Goal: Feedback & Contribution: Contribute content

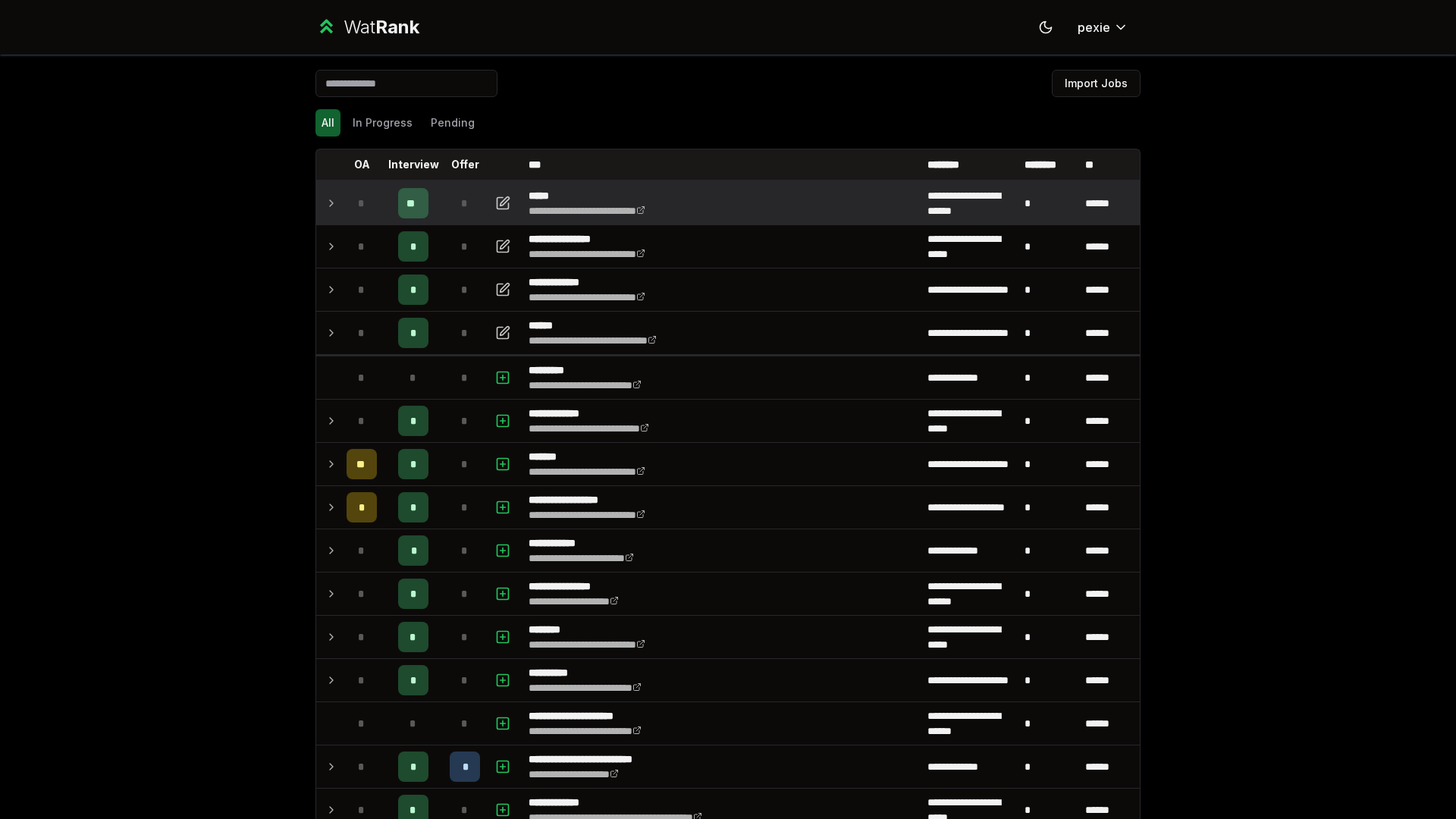
click at [327, 194] on icon at bounding box center [331, 203] width 12 height 18
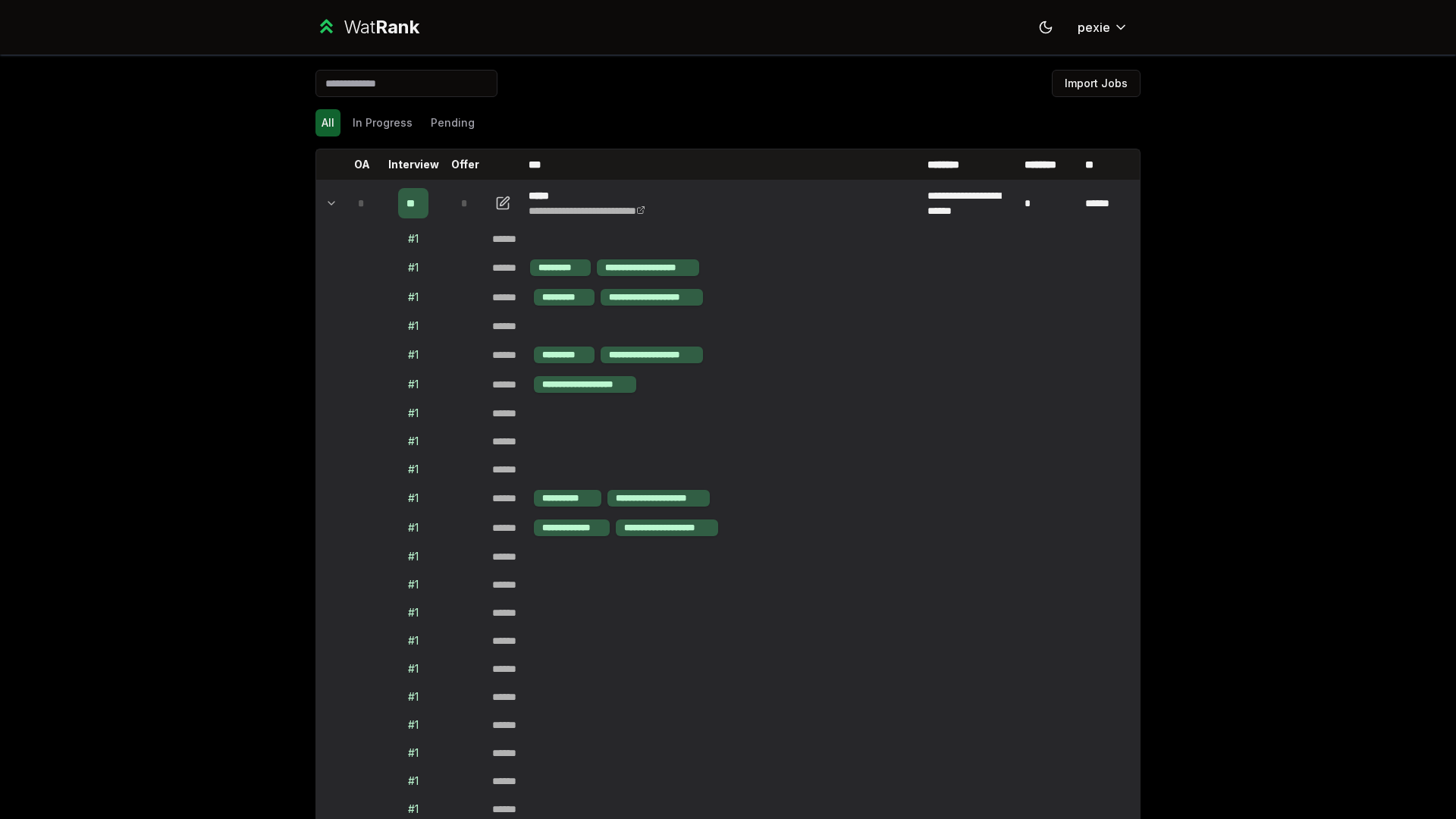
click at [325, 195] on icon at bounding box center [331, 203] width 12 height 18
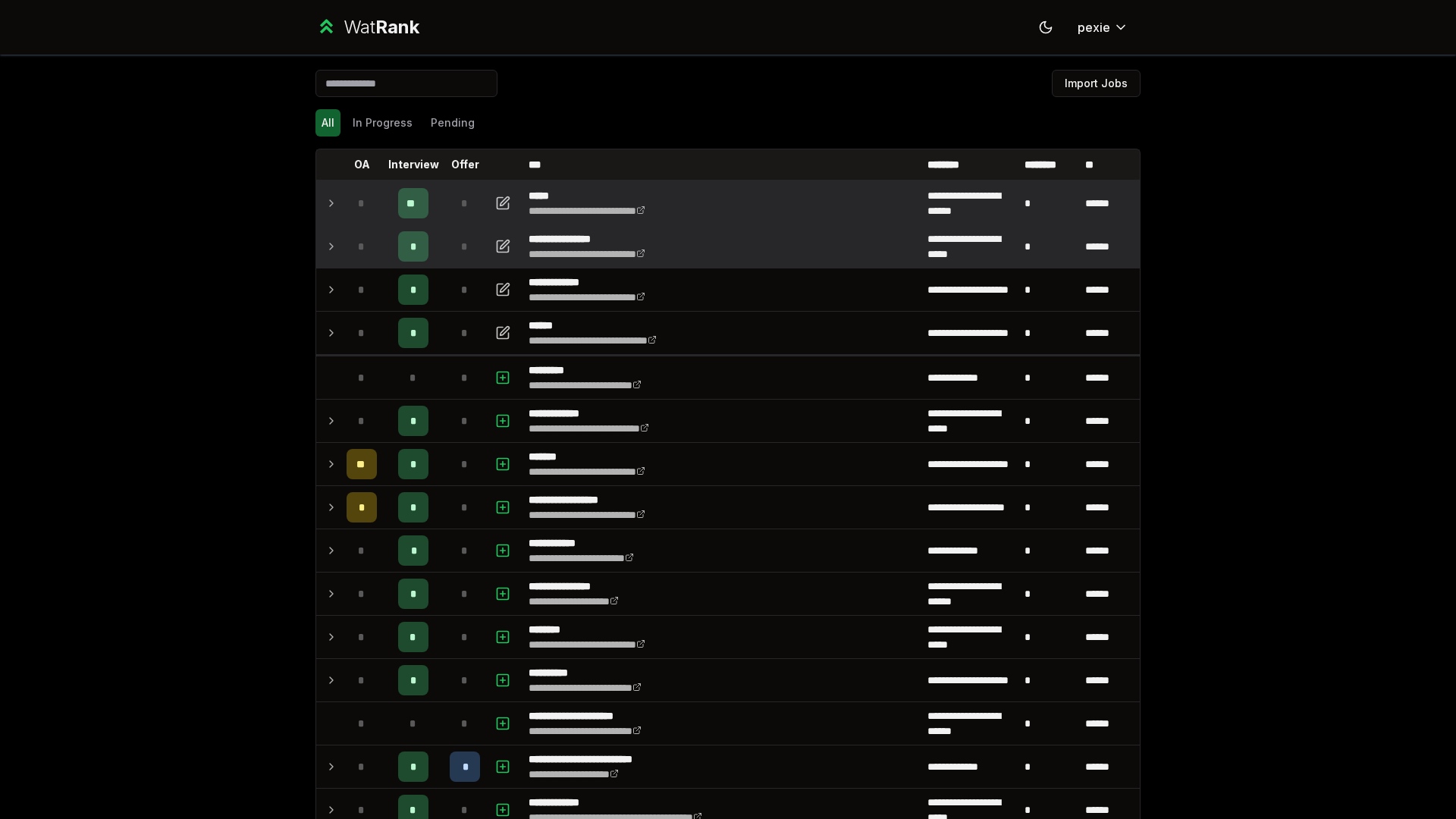
click at [376, 249] on td "*" at bounding box center [362, 246] width 42 height 42
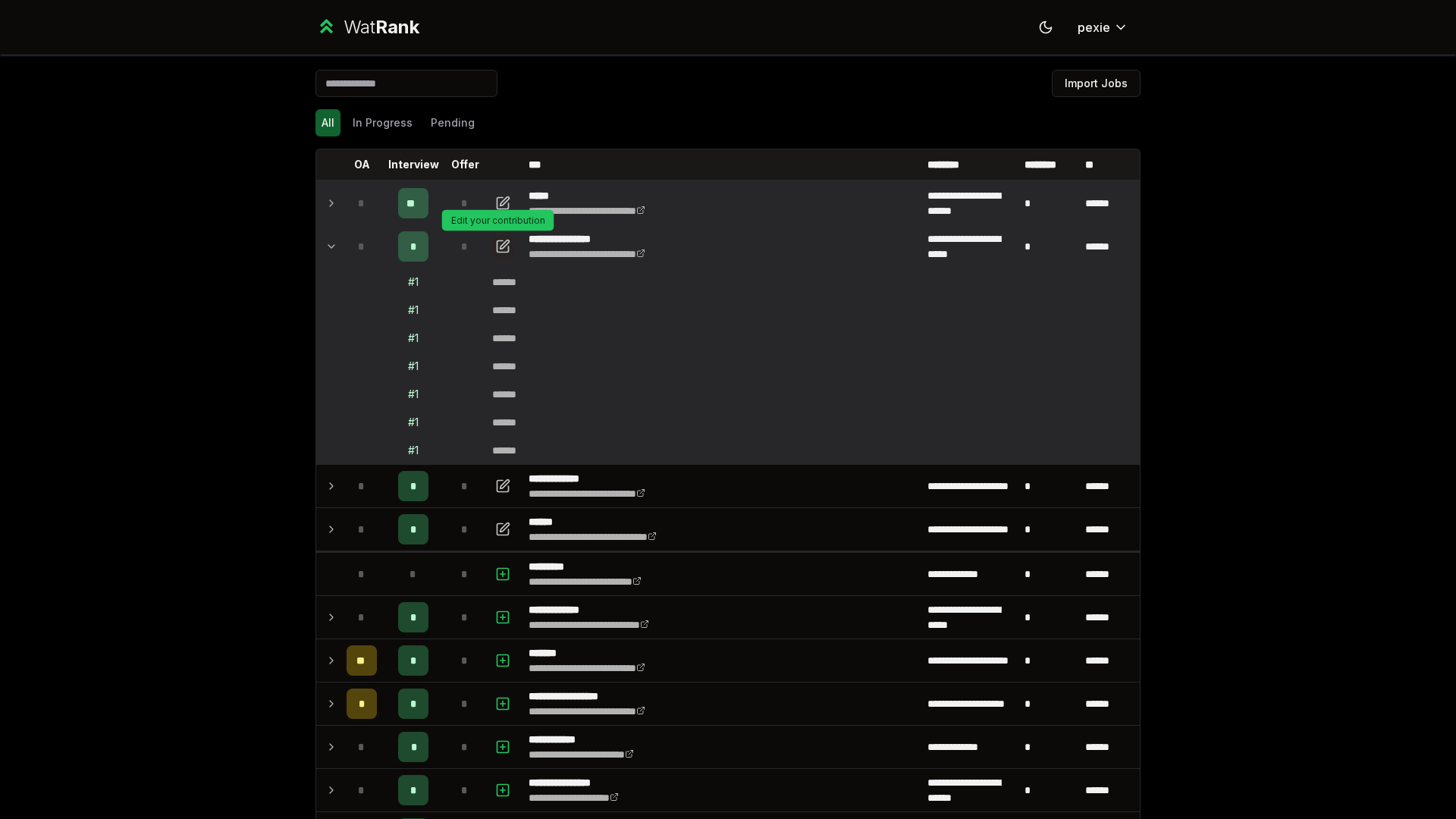
click at [495, 245] on icon "button" at bounding box center [502, 246] width 15 height 18
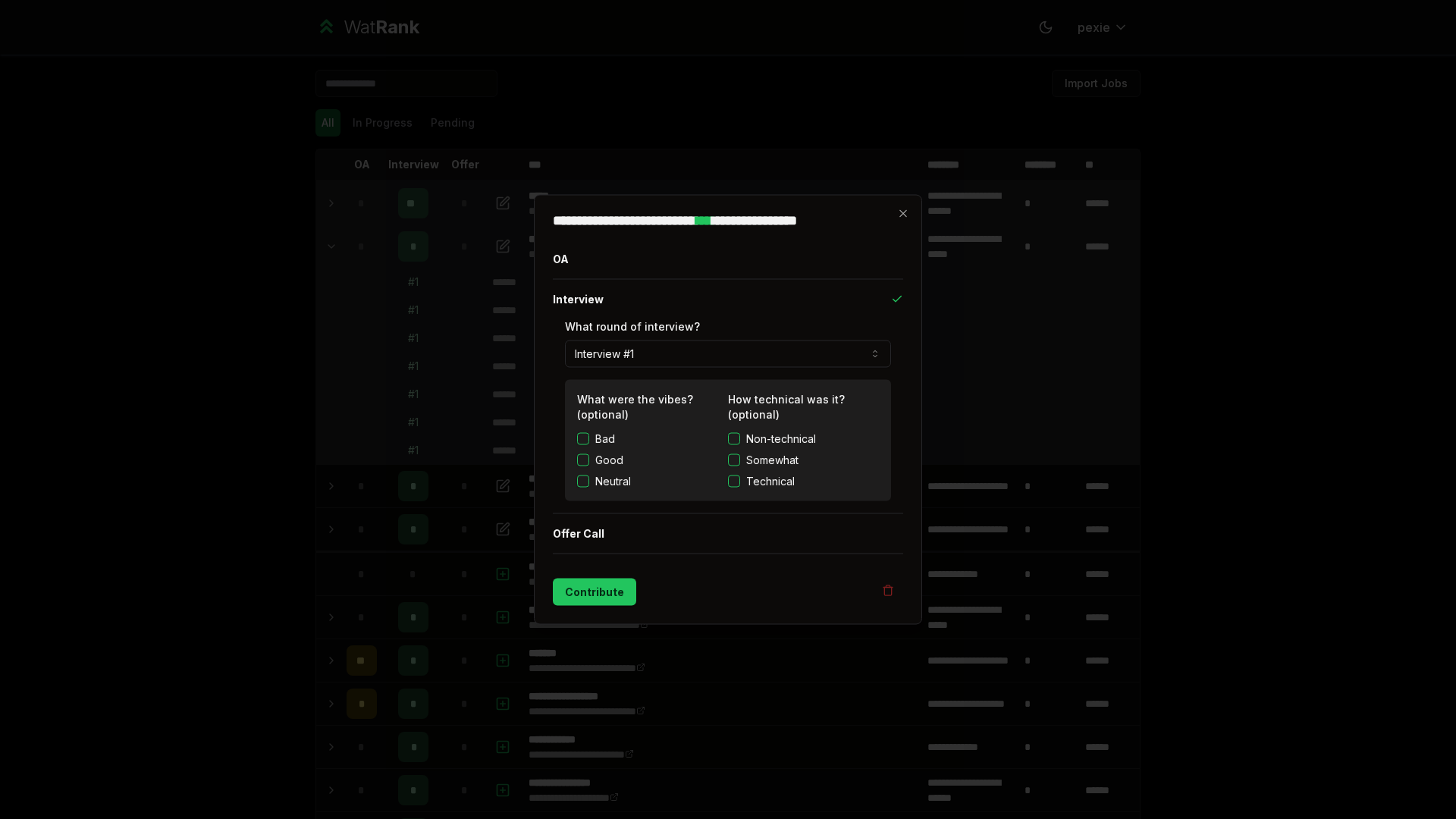
click at [650, 358] on button "Interview #1" at bounding box center [727, 354] width 326 height 28
click at [629, 358] on button "Interview #1" at bounding box center [727, 354] width 326 height 28
click at [594, 522] on button "Offer Call" at bounding box center [727, 534] width 350 height 40
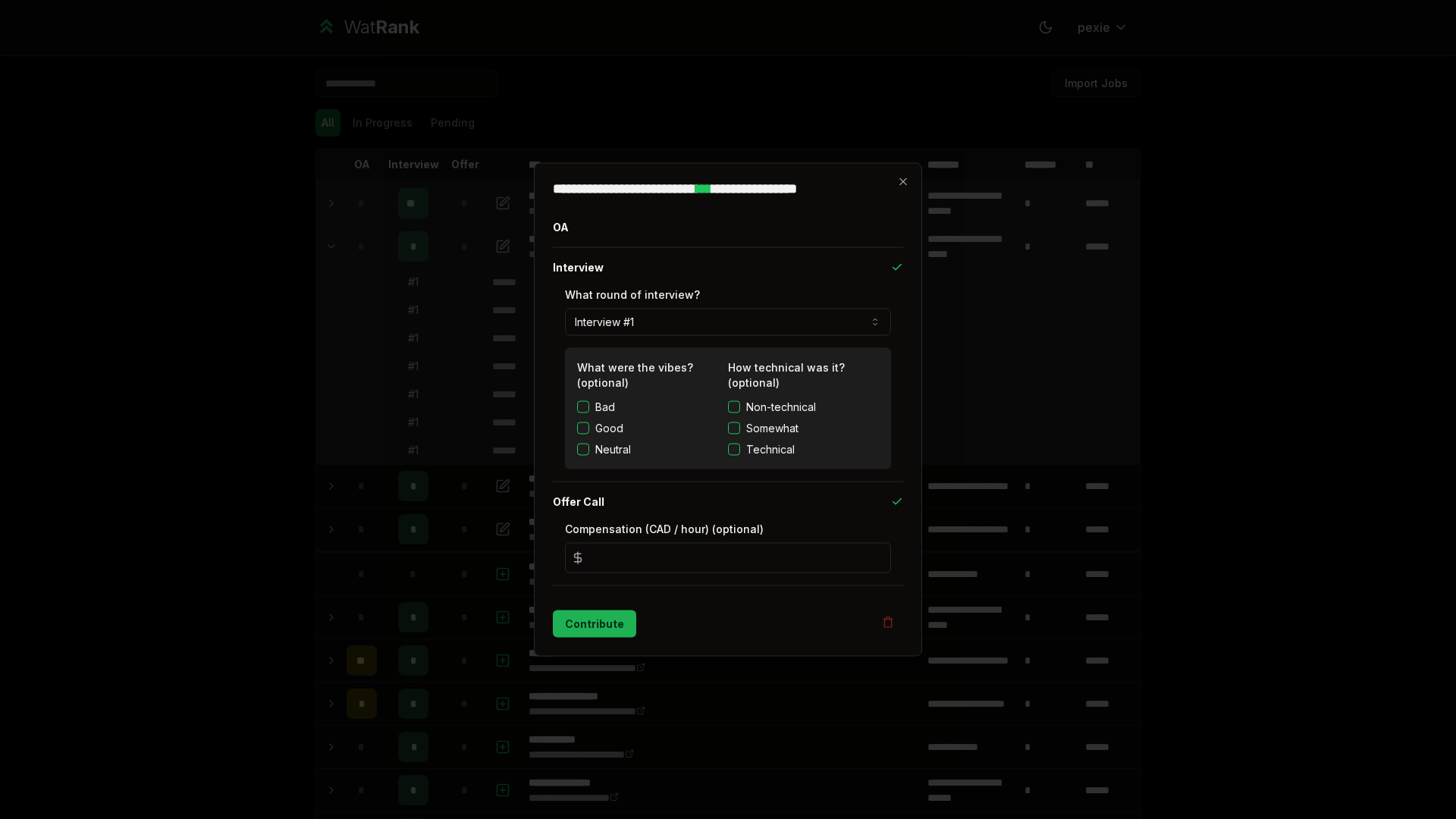
click at [609, 619] on button "Contribute" at bounding box center [594, 624] width 84 height 28
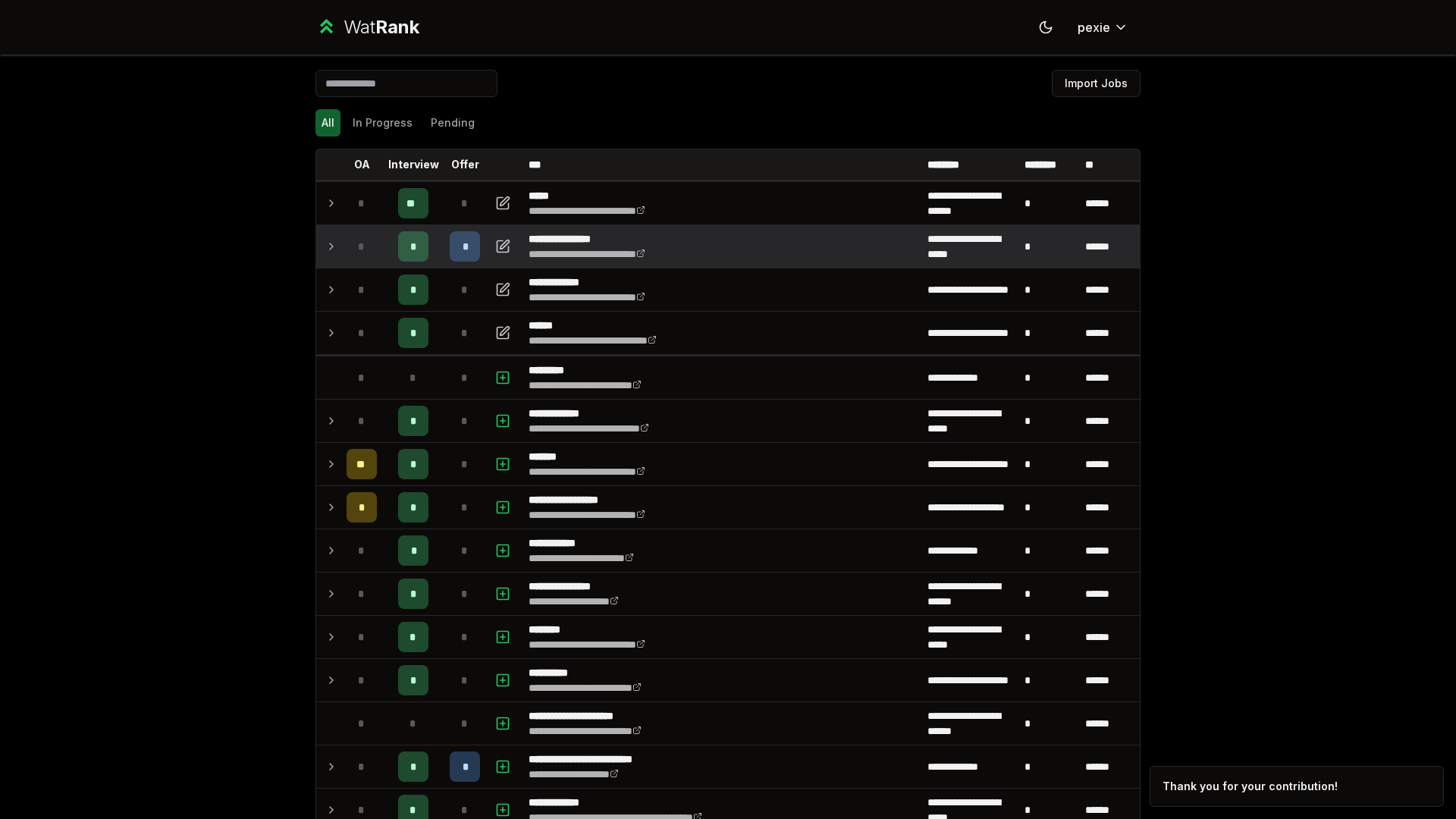
click at [462, 249] on div "*" at bounding box center [464, 246] width 30 height 30
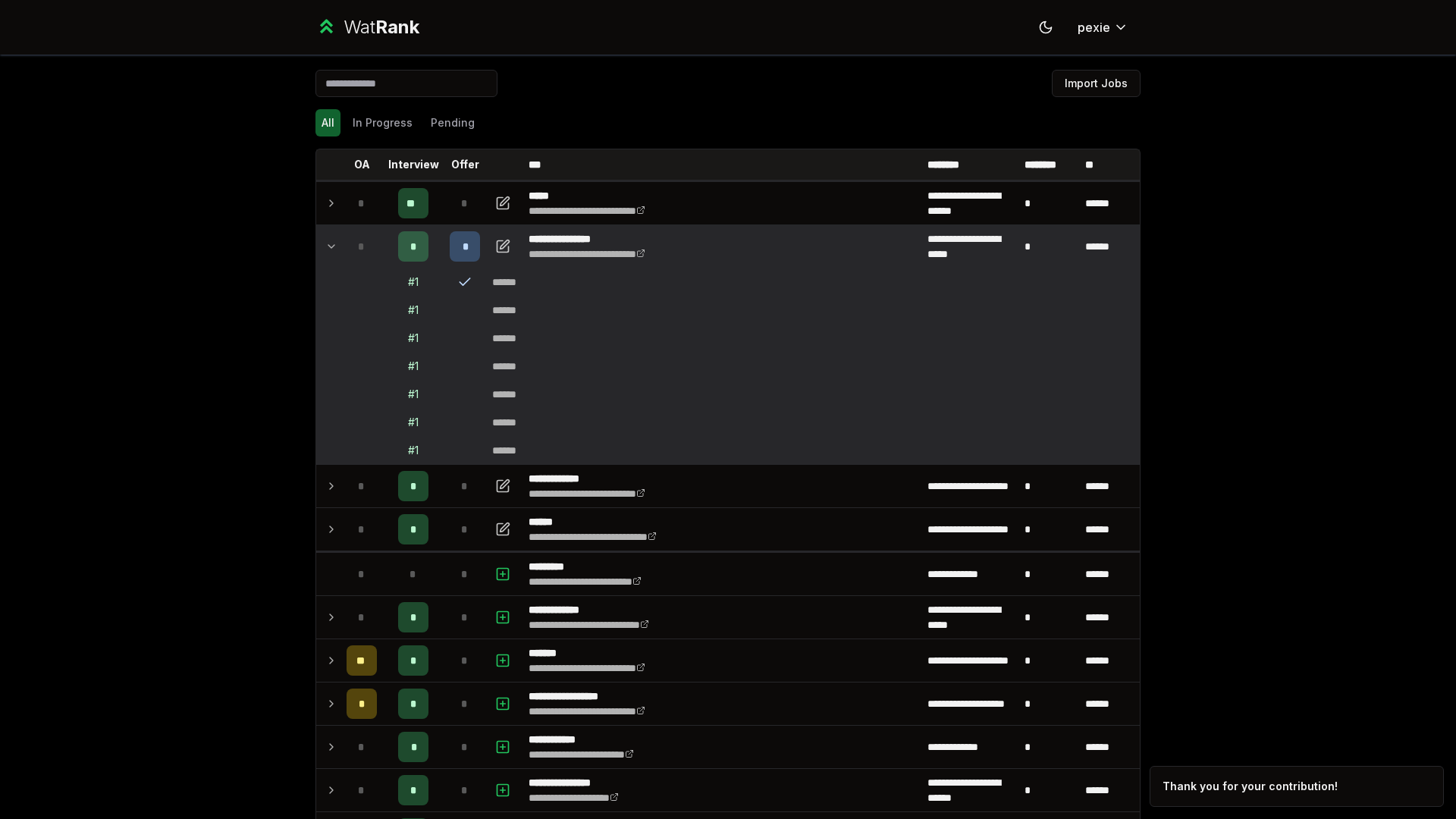
click at [455, 240] on div "*" at bounding box center [464, 246] width 30 height 30
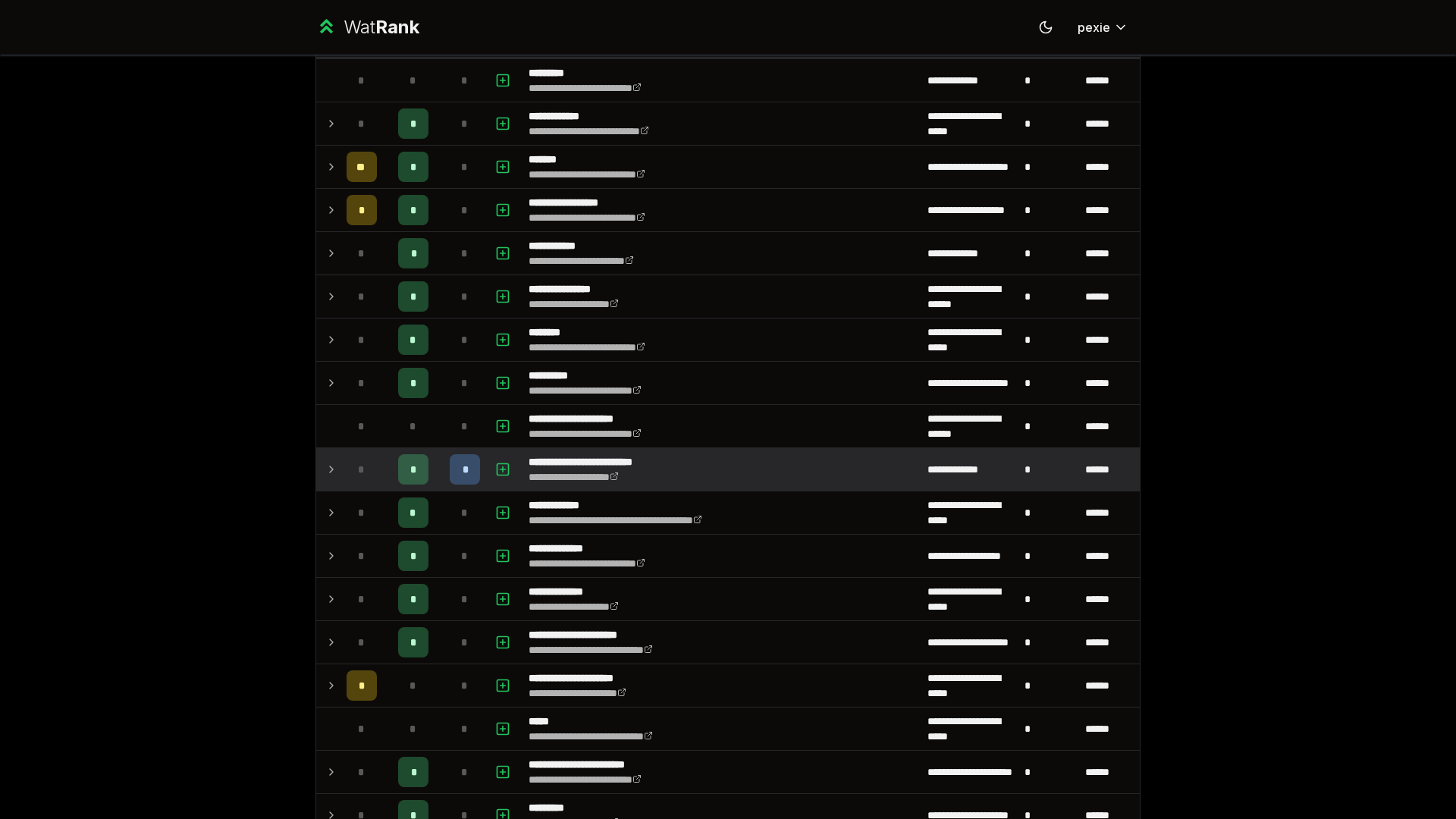
scroll to position [298, 0]
click at [465, 467] on div "*" at bounding box center [464, 468] width 30 height 30
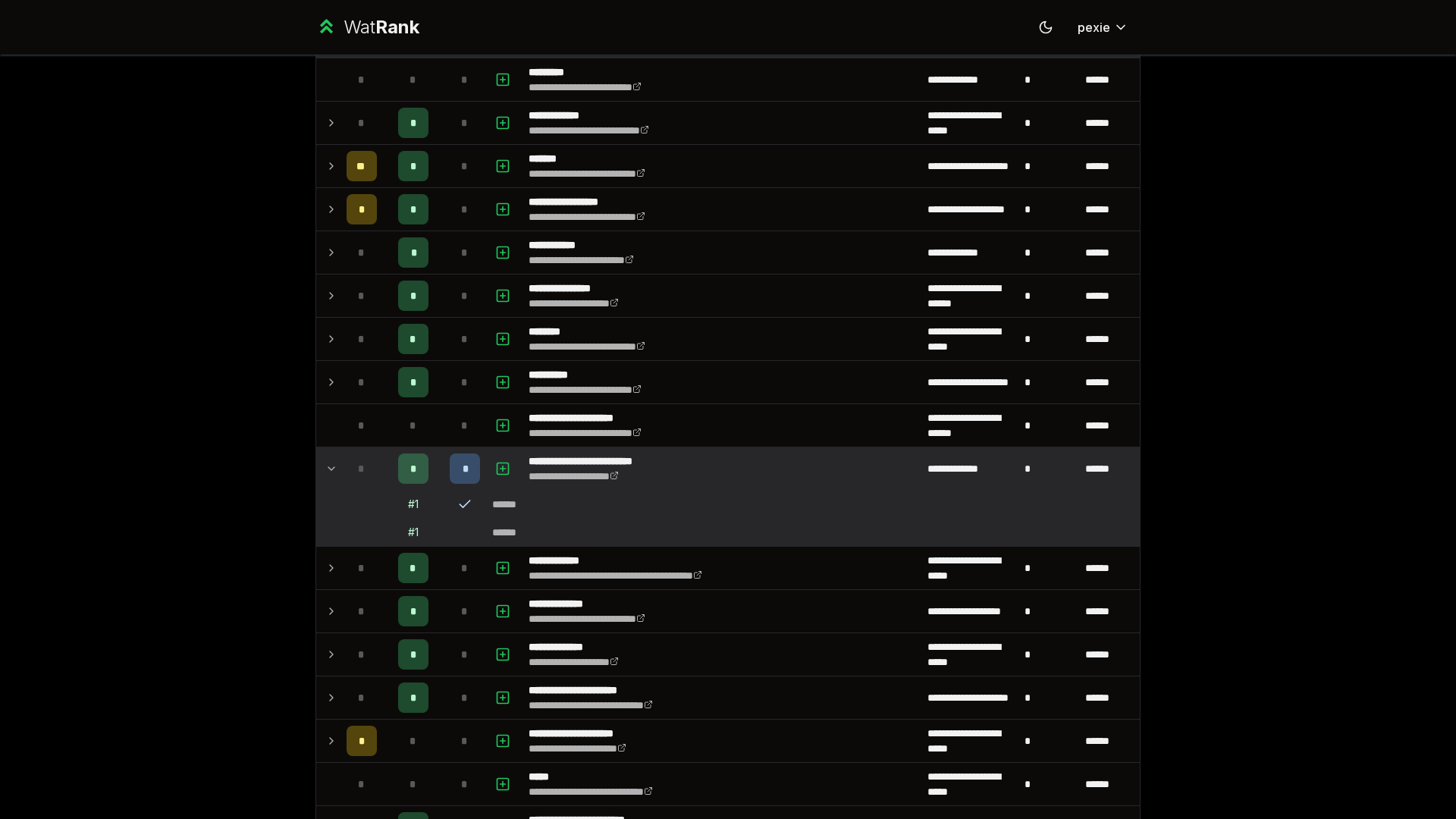
click at [465, 467] on div "*" at bounding box center [464, 468] width 30 height 30
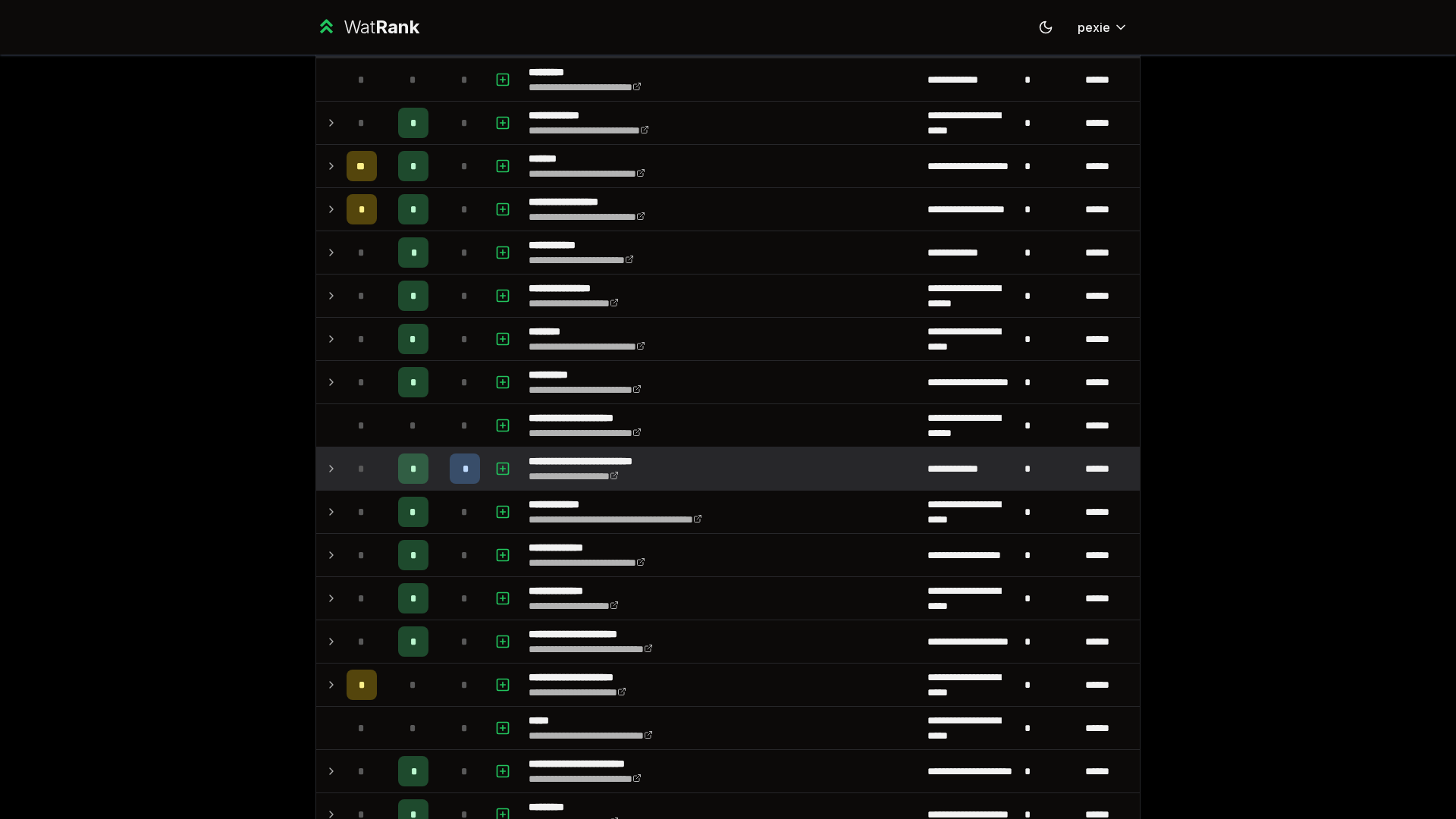
click at [708, 473] on td "**********" at bounding box center [722, 469] width 399 height 42
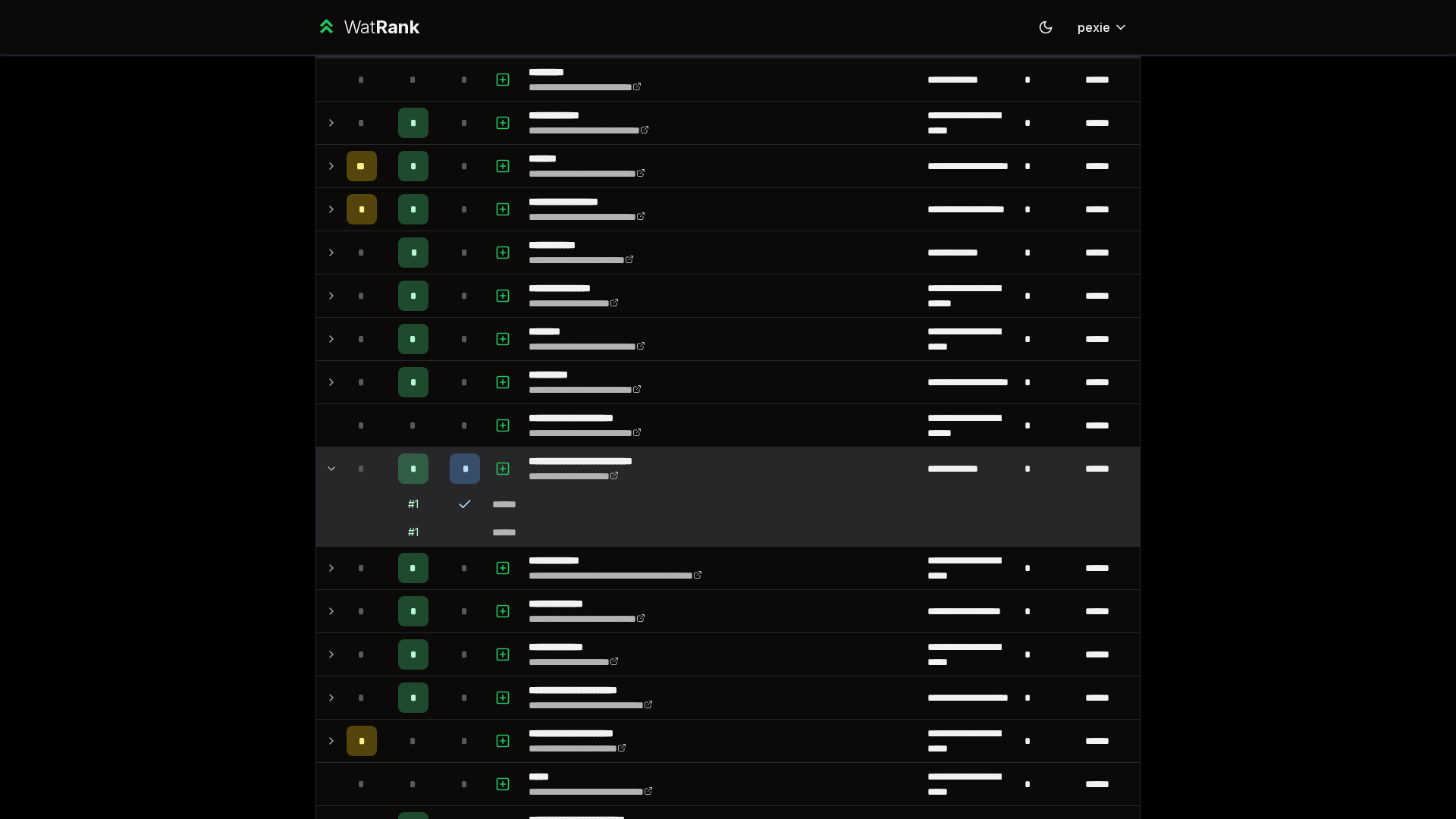
click at [708, 473] on td "**********" at bounding box center [722, 469] width 399 height 42
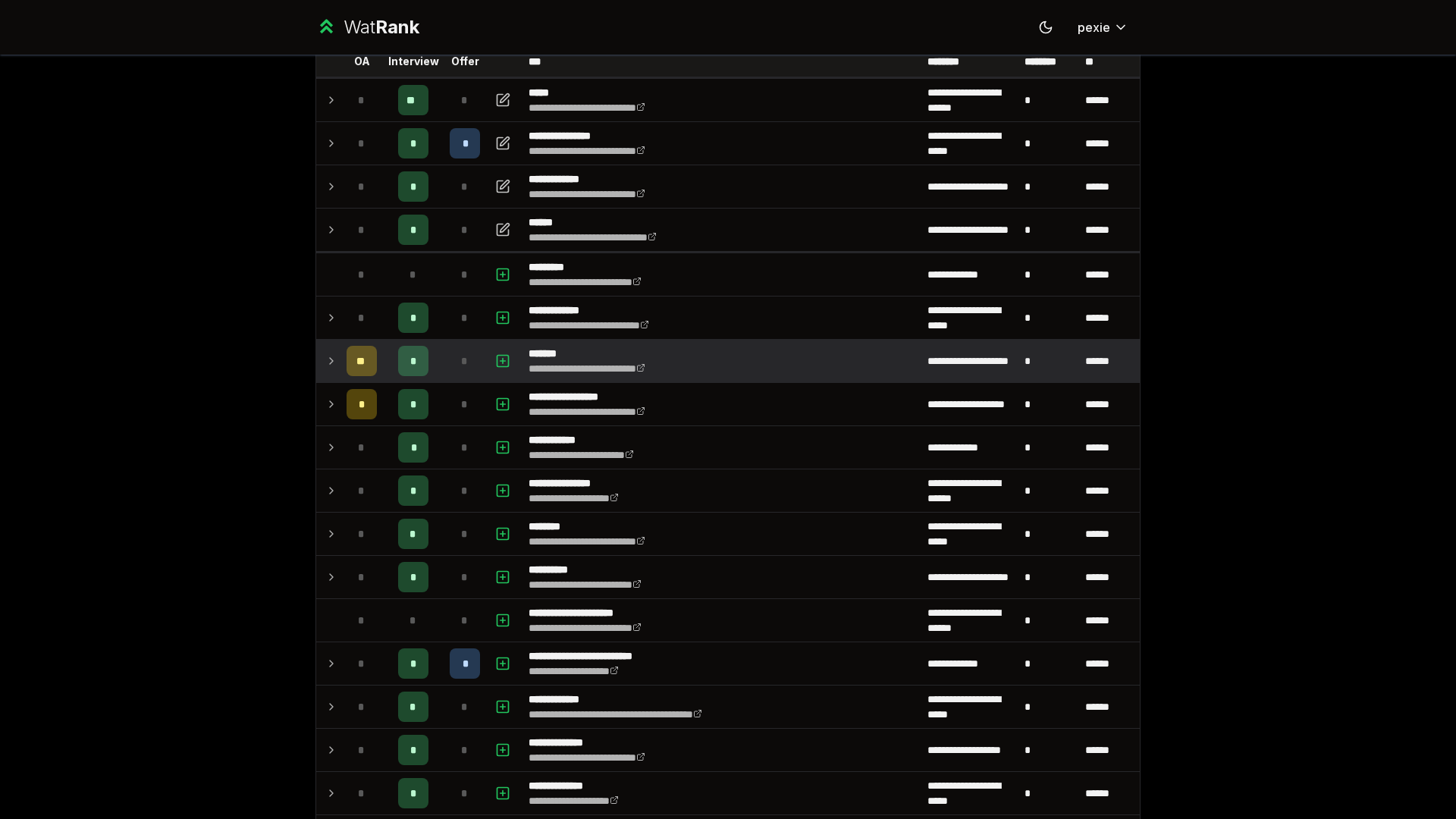
scroll to position [0, 0]
